Goal: Complete application form: Complete application form

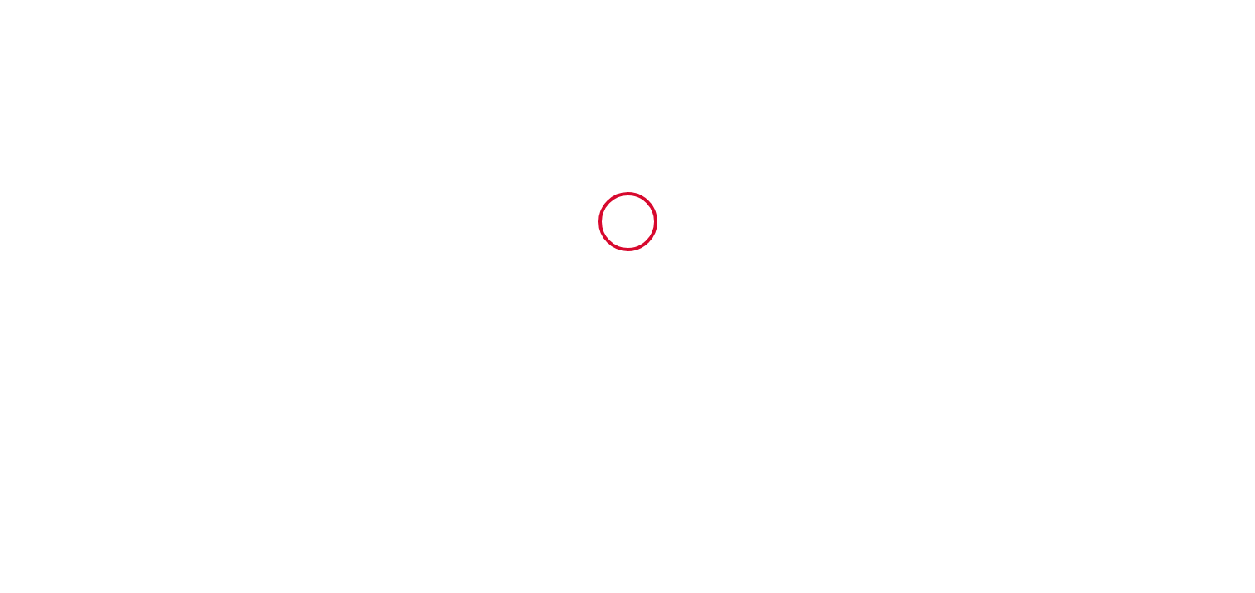
type input "6928070"
type input "La Villa canopée"
type input "[STREET_ADDRESS]"
type input "33470"
type input "Gujan-mestras"
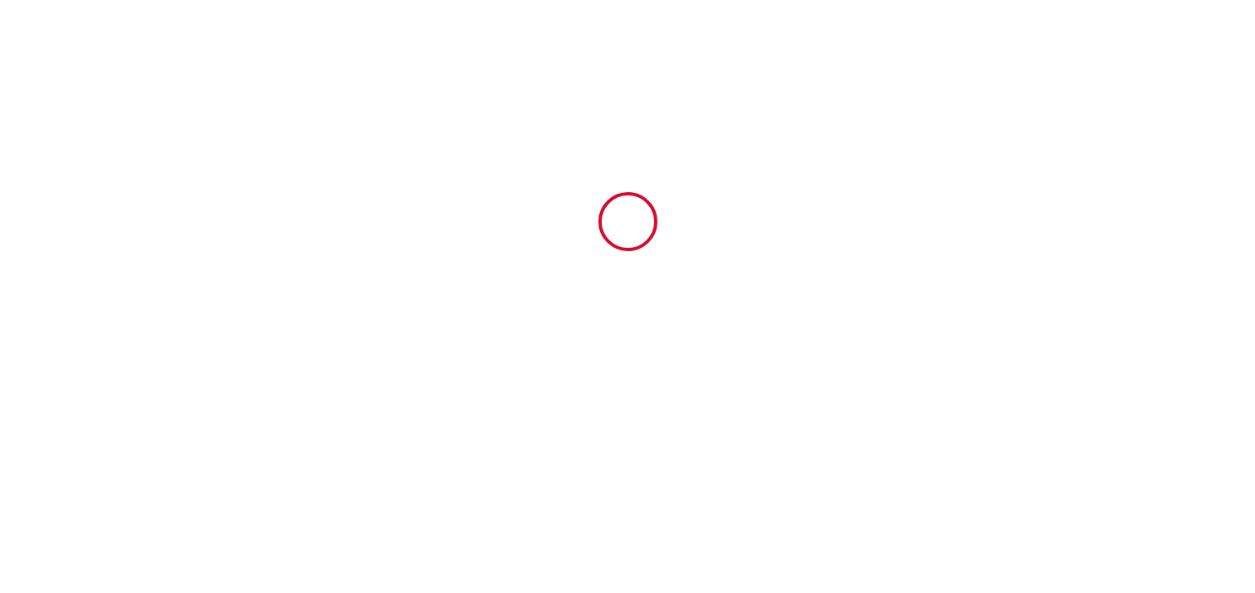
type input "[GEOGRAPHIC_DATA]"
type input "[DATE]"
type input "2"
type input "0"
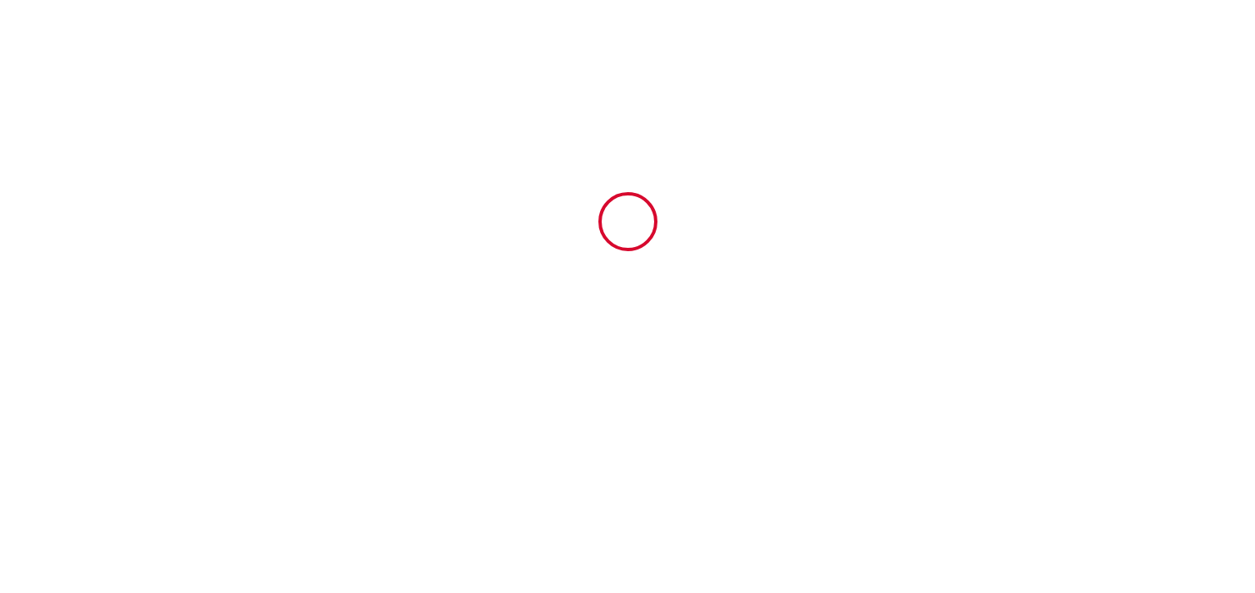
type input "1000"
type input "816.59"
type input "[PERSON_NAME]"
type input "Tiollier"
type input "[STREET_ADDRESS]"
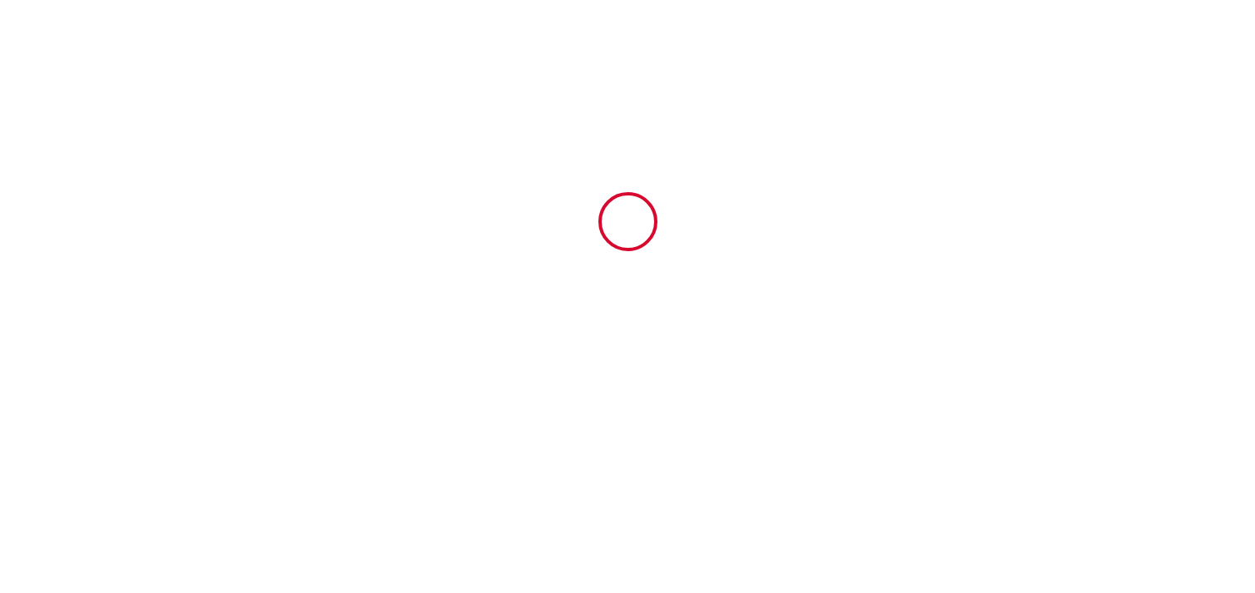
type input "33470"
type input "Gujan-mestras"
type input "[GEOGRAPHIC_DATA]"
type input "[EMAIL_ADDRESS][DOMAIN_NAME]"
type input "[PERSON_NAME]"
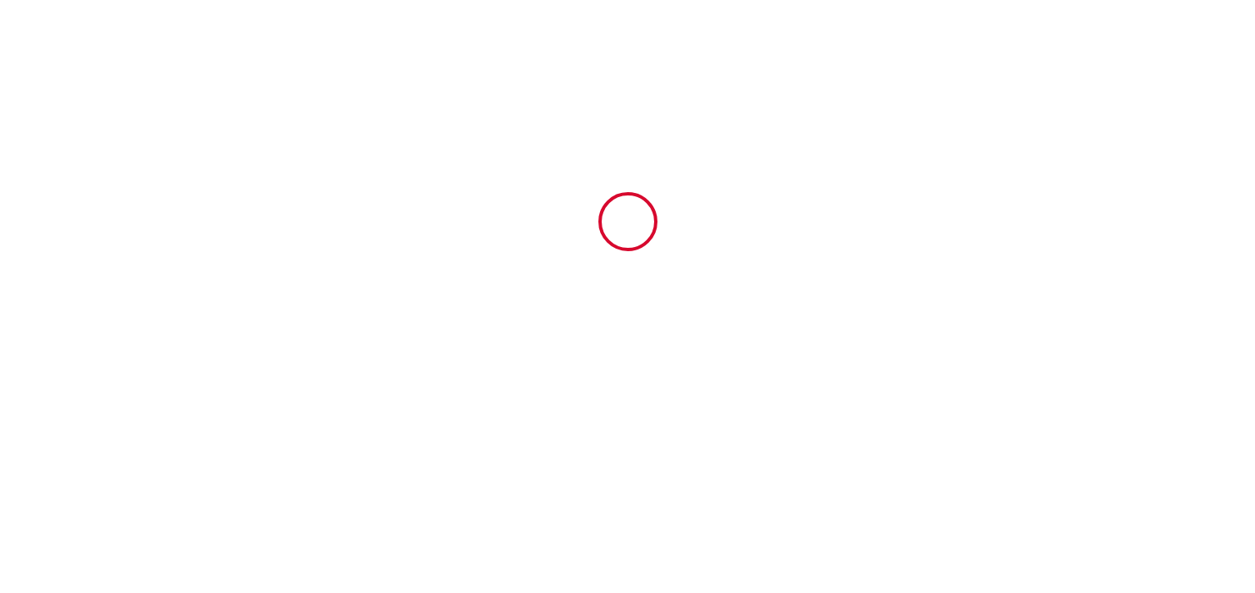
type input "Forget"
type input "[EMAIL_ADDRESS][DOMAIN_NAME]"
type input "[PHONE_NUMBER]"
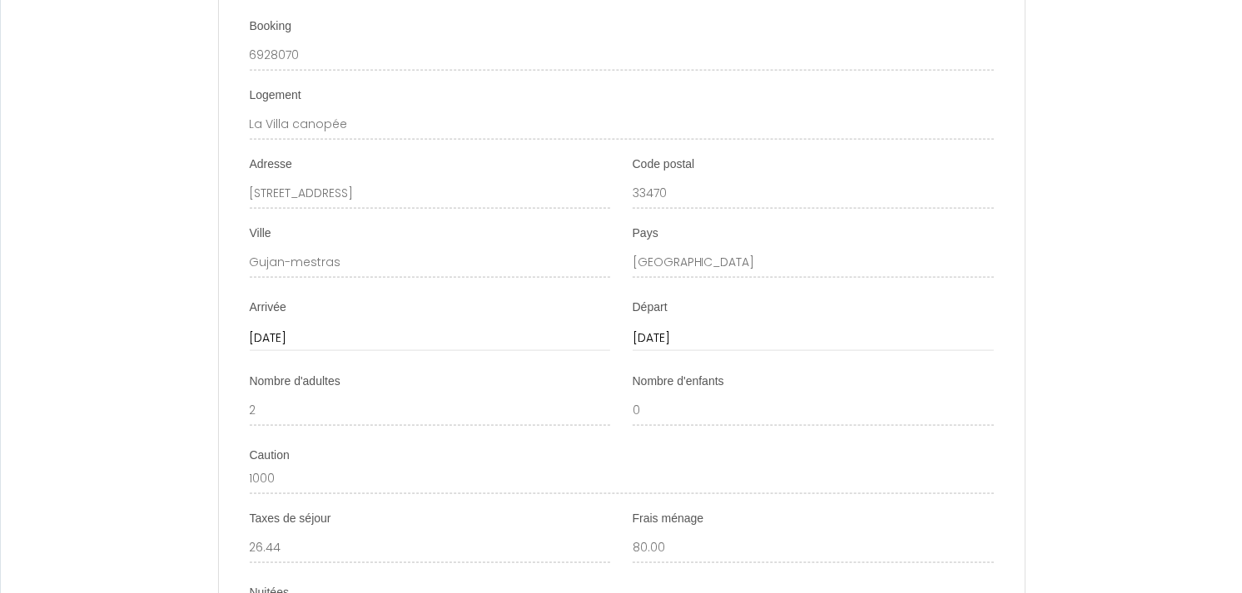
scroll to position [2034, 0]
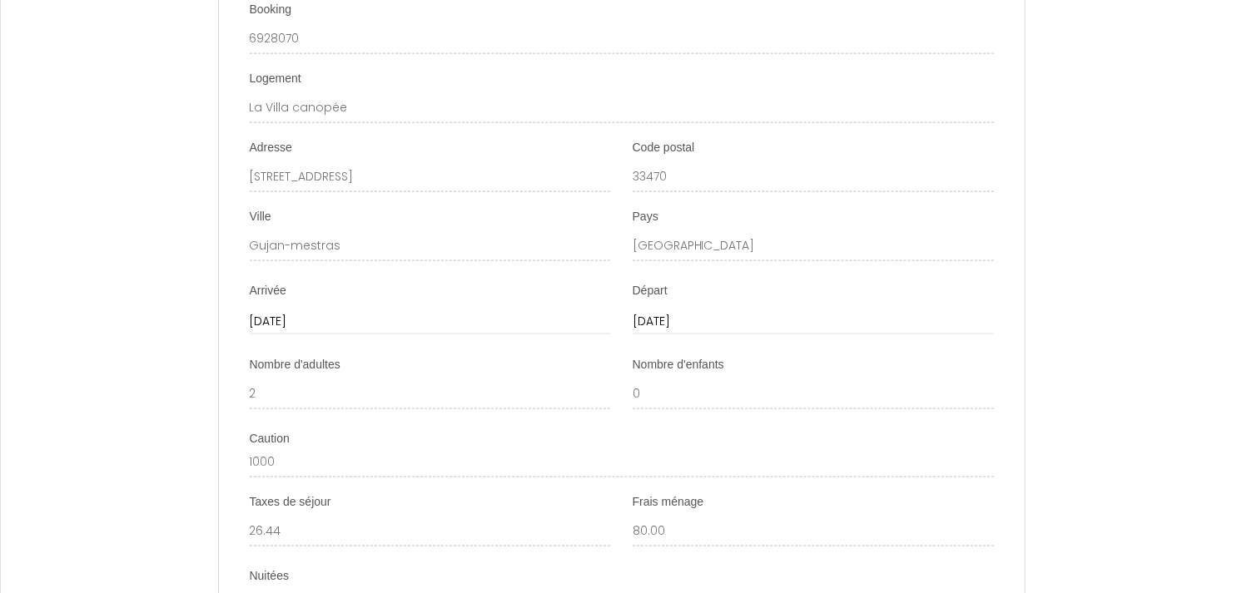
click at [883, 303] on div "Départ [DATE] < [DATE] > Sun Mon Tue Wed Thu Fri Sat 1 2 3 4 5 6 7 8 9 10 11 12…" at bounding box center [813, 309] width 361 height 52
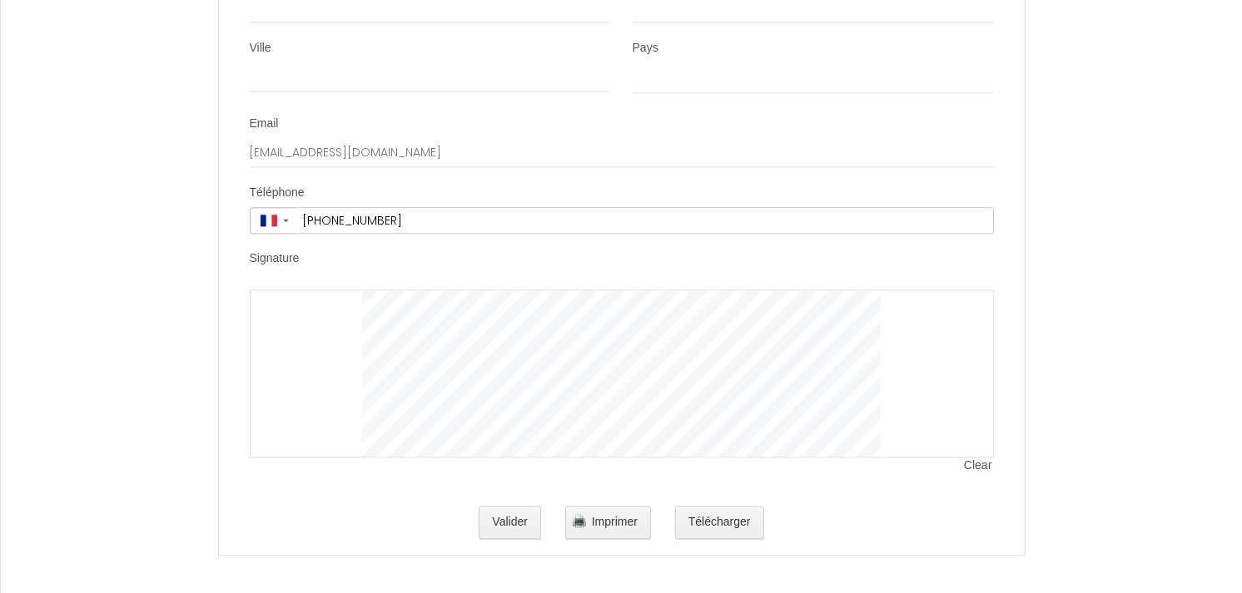
scroll to position [3359, 0]
click at [975, 459] on span "Clear" at bounding box center [978, 462] width 29 height 17
click at [975, 462] on span "Clear" at bounding box center [978, 462] width 29 height 17
click at [731, 524] on button "Télécharger" at bounding box center [719, 519] width 89 height 33
click at [489, 522] on button "Valider" at bounding box center [510, 519] width 62 height 33
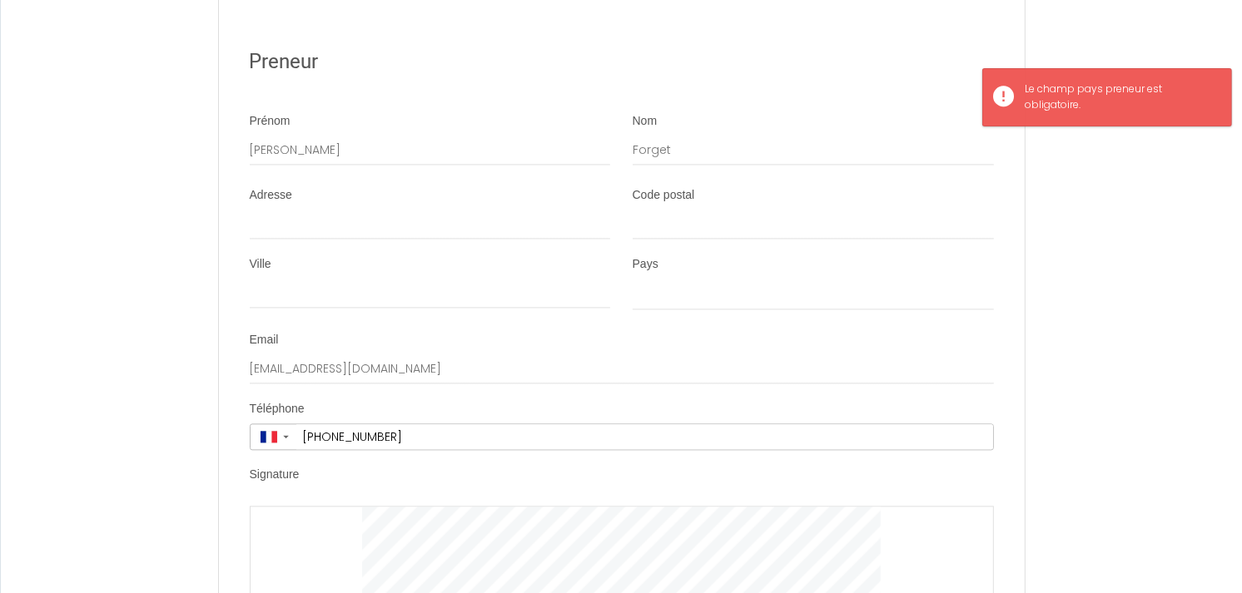
scroll to position [3082, 0]
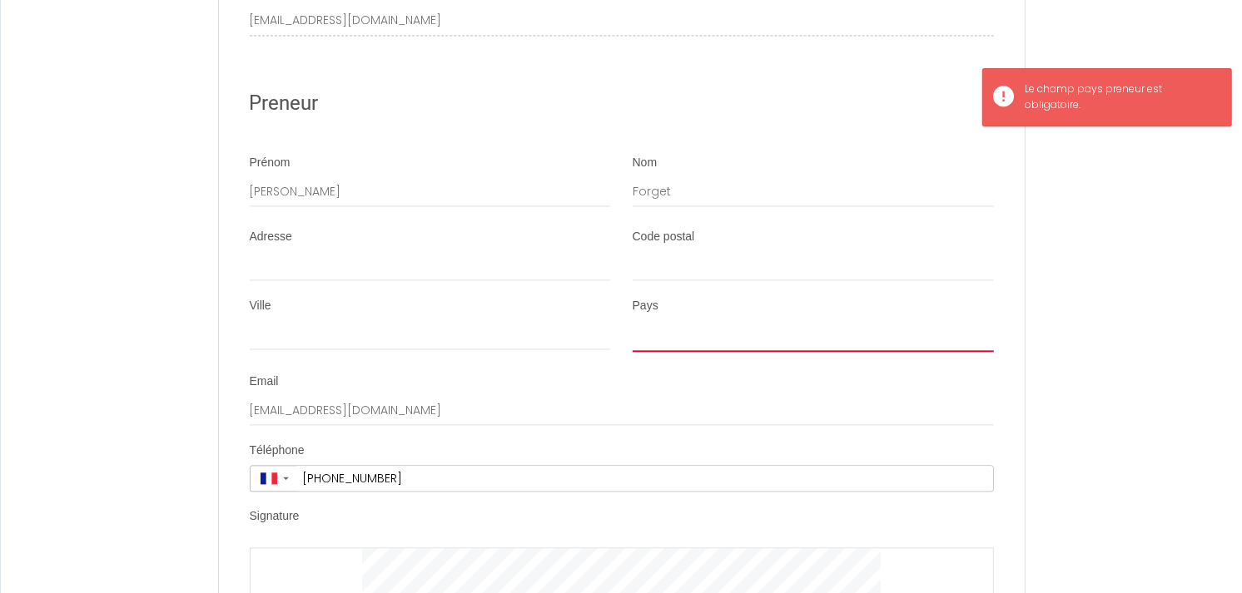
click at [675, 352] on select "[GEOGRAPHIC_DATA] [GEOGRAPHIC_DATA] [GEOGRAPHIC_DATA] [GEOGRAPHIC_DATA] [GEOGRA…" at bounding box center [813, 336] width 361 height 32
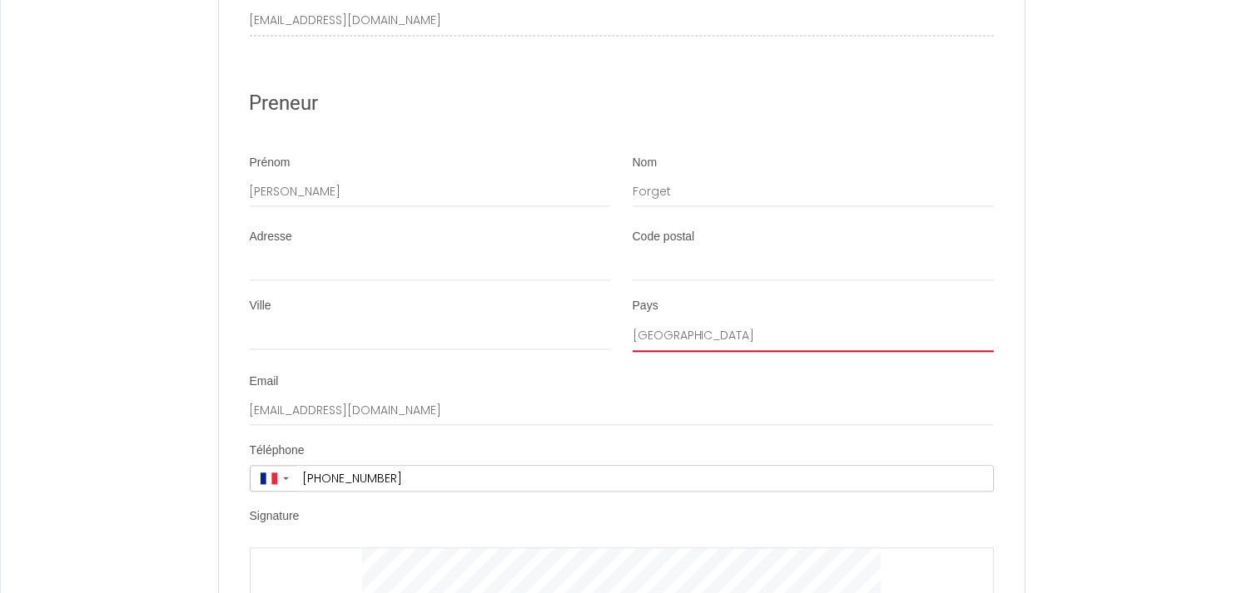
click at [633, 336] on select "[GEOGRAPHIC_DATA] [GEOGRAPHIC_DATA] [GEOGRAPHIC_DATA] [GEOGRAPHIC_DATA] [GEOGRA…" at bounding box center [813, 336] width 361 height 32
select select "FR"
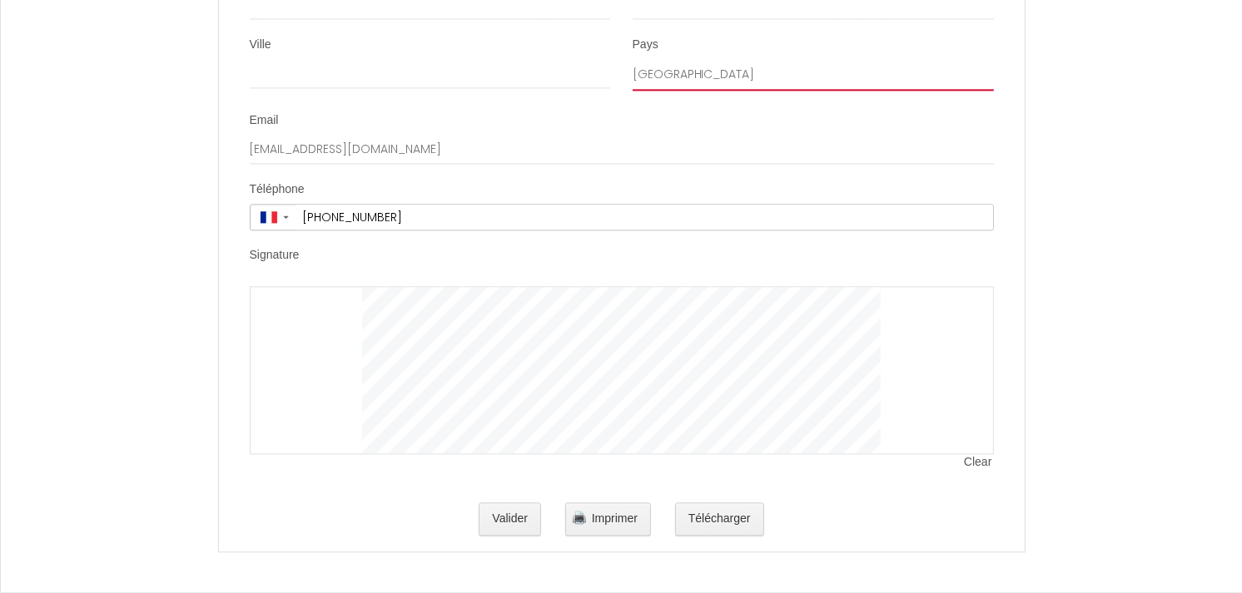
scroll to position [3359, 0]
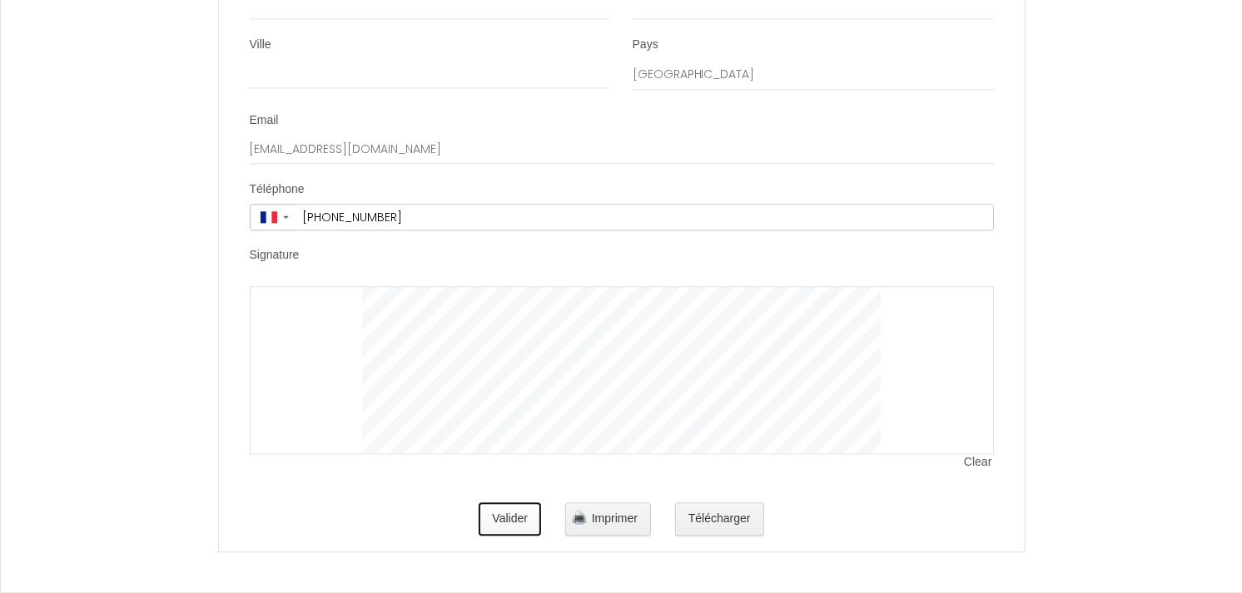
click at [514, 526] on button "Valider" at bounding box center [510, 519] width 62 height 33
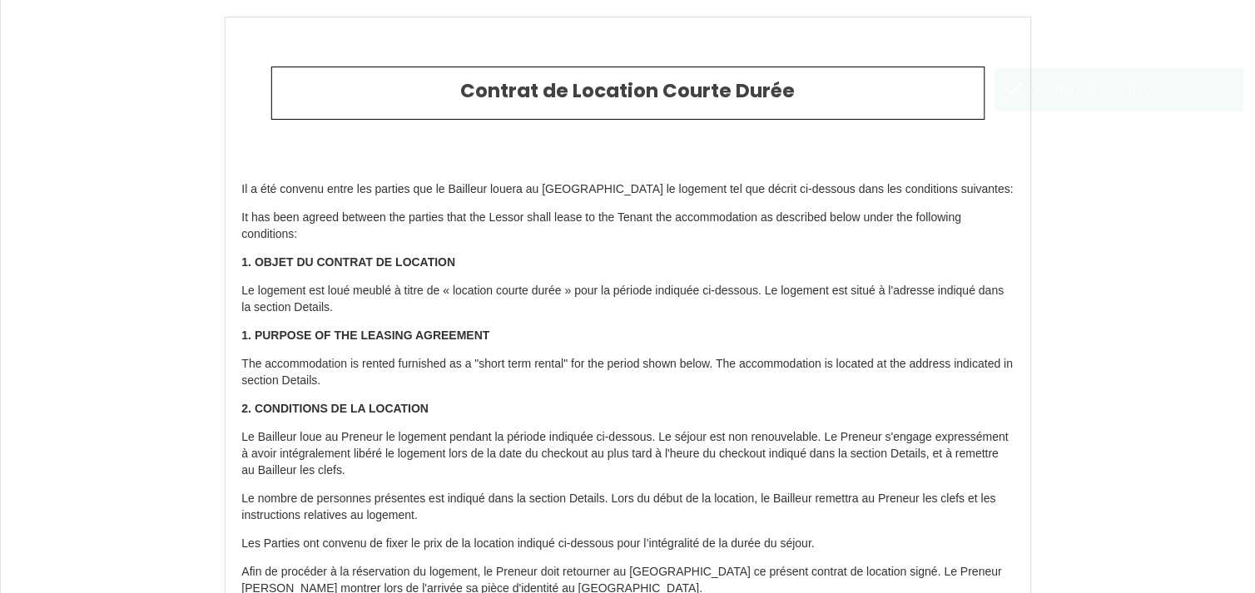
type input "80"
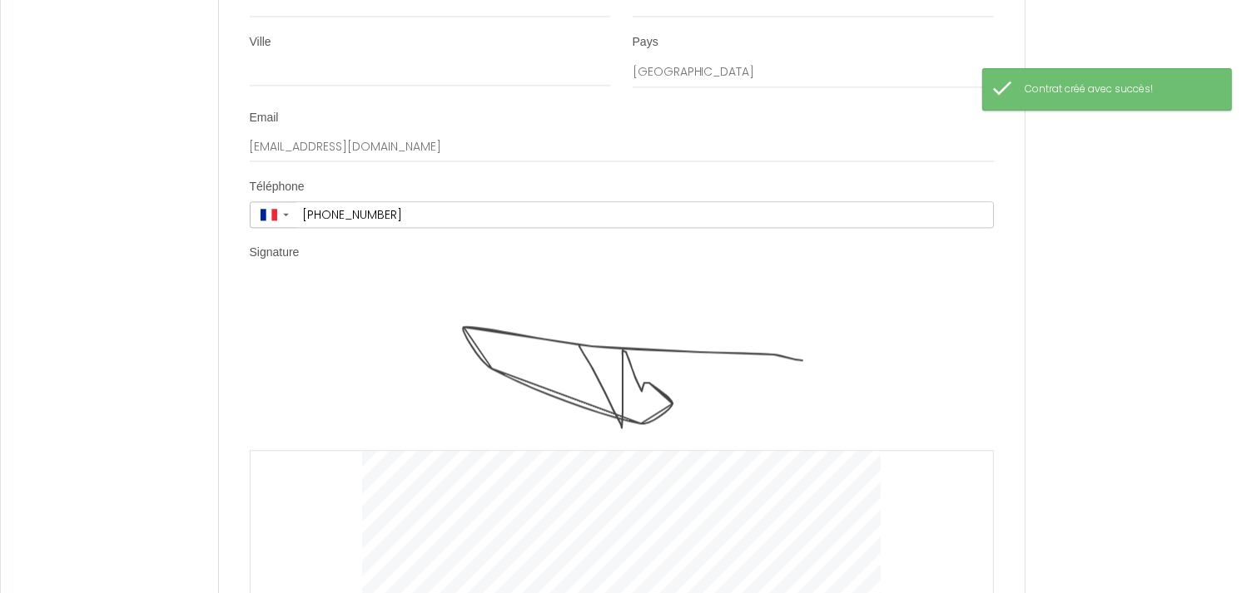
scroll to position [3526, 0]
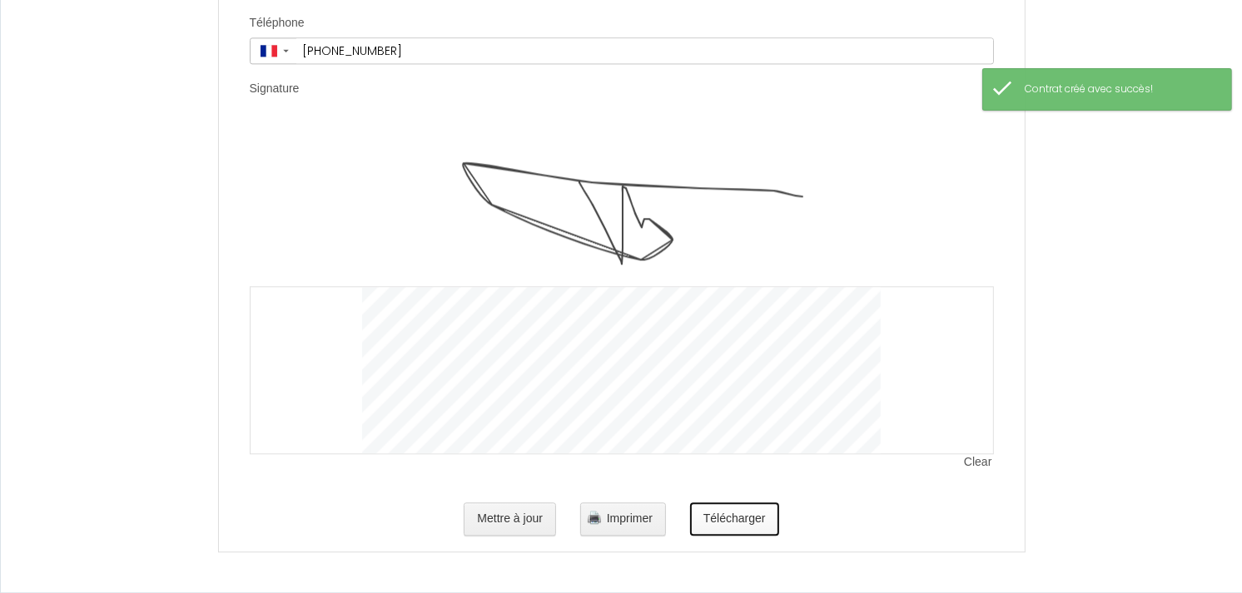
click at [752, 520] on button "Télécharger" at bounding box center [734, 519] width 89 height 33
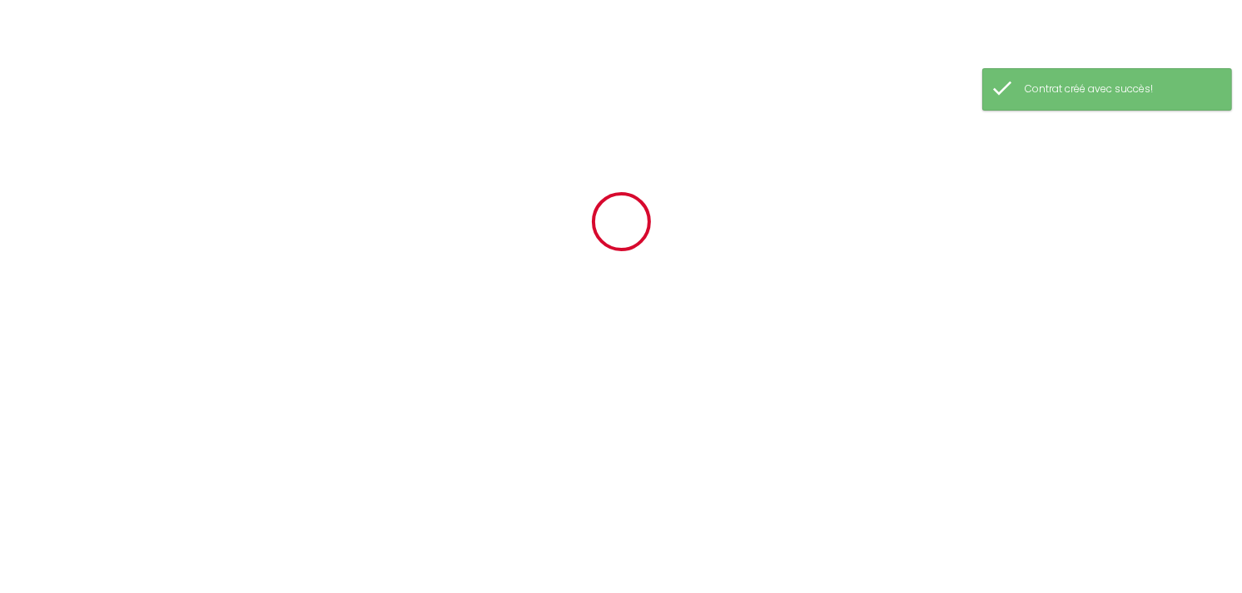
scroll to position [0, 0]
